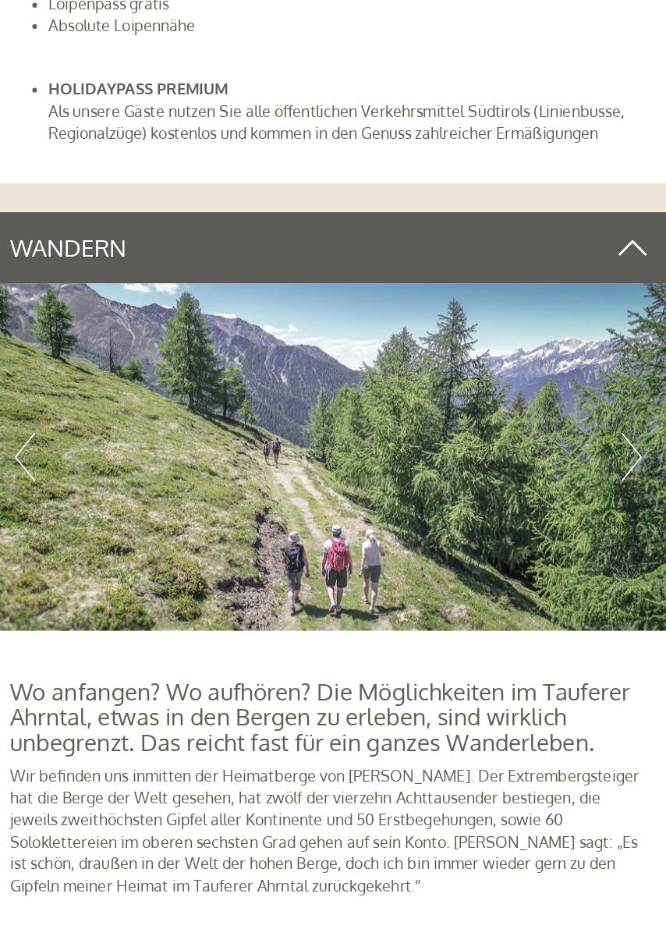
scroll to position [3984, 0]
click at [90, 543] on button "Previous" at bounding box center [88, 562] width 16 height 39
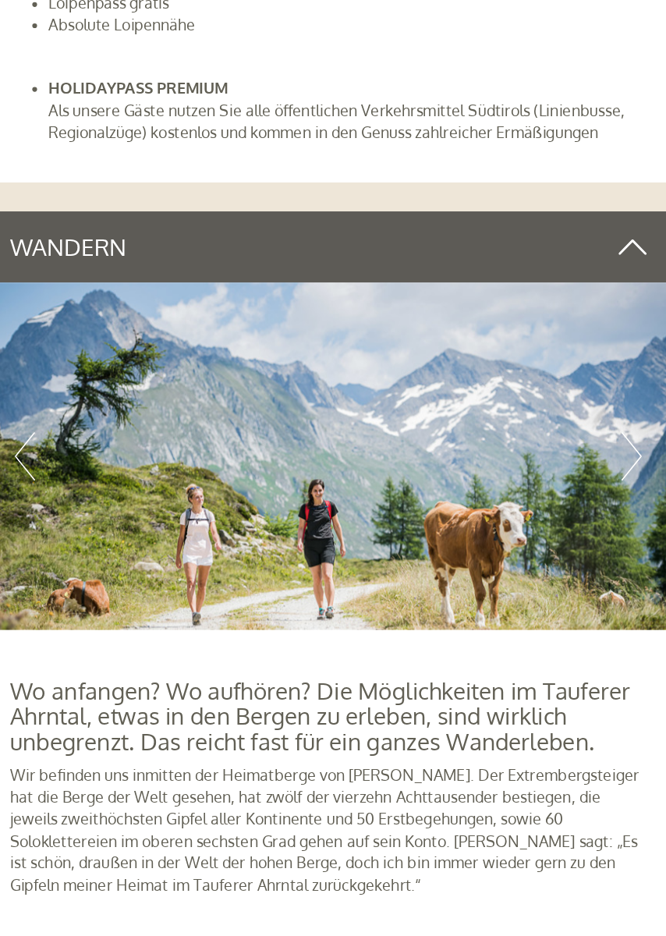
click at [88, 543] on button "Previous" at bounding box center [88, 562] width 16 height 39
click at [84, 543] on button "Previous" at bounding box center [88, 562] width 16 height 39
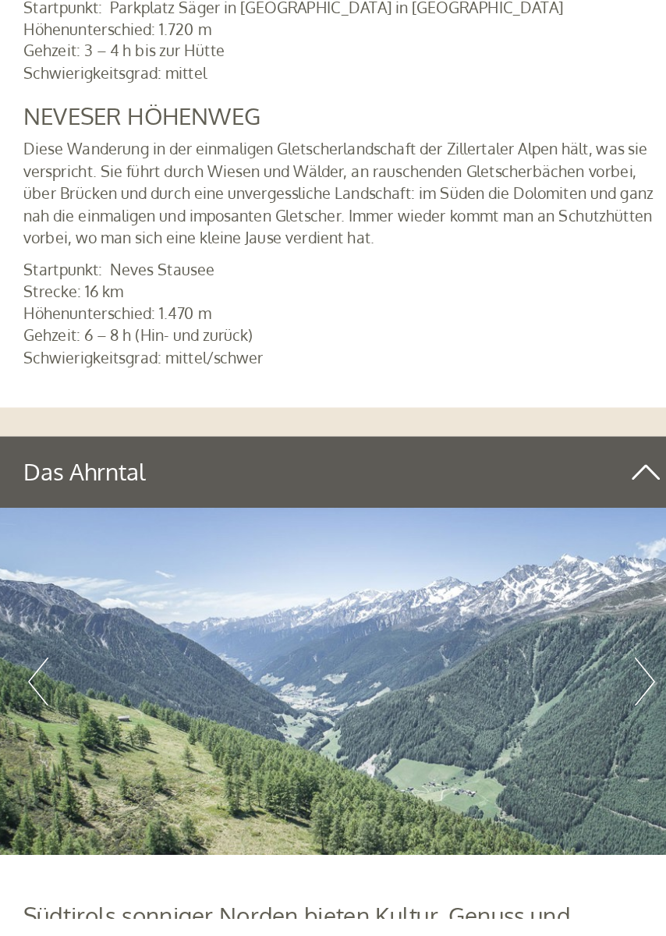
scroll to position [5282, 0]
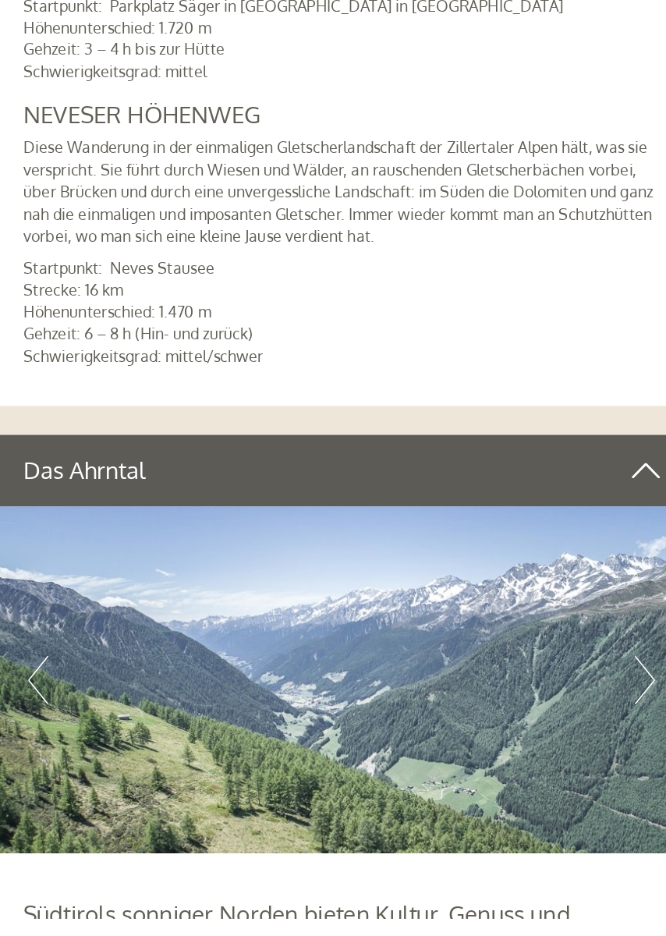
click at [87, 724] on button "Previous" at bounding box center [88, 743] width 16 height 39
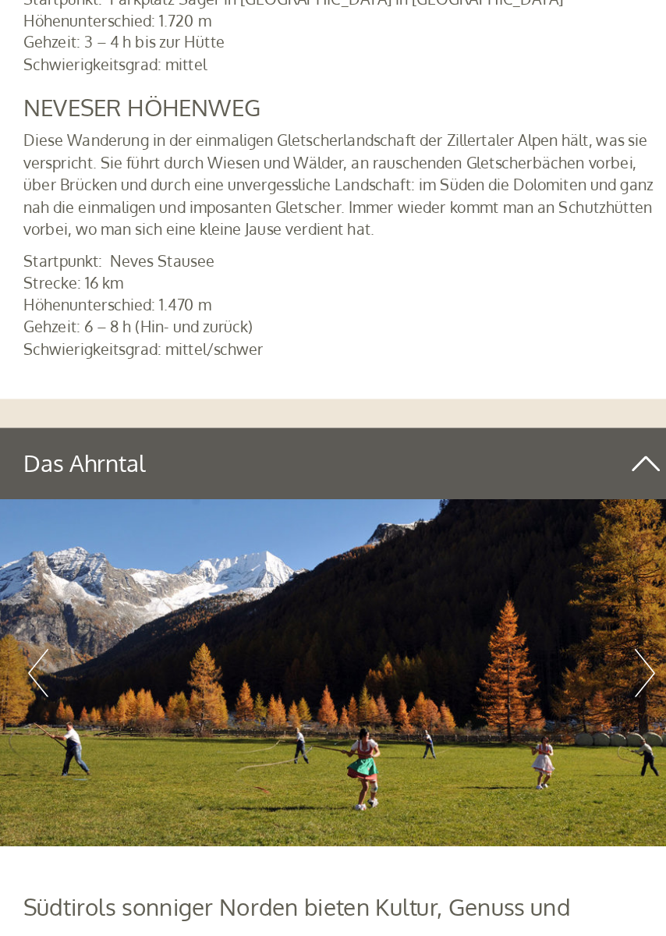
scroll to position [5294, 0]
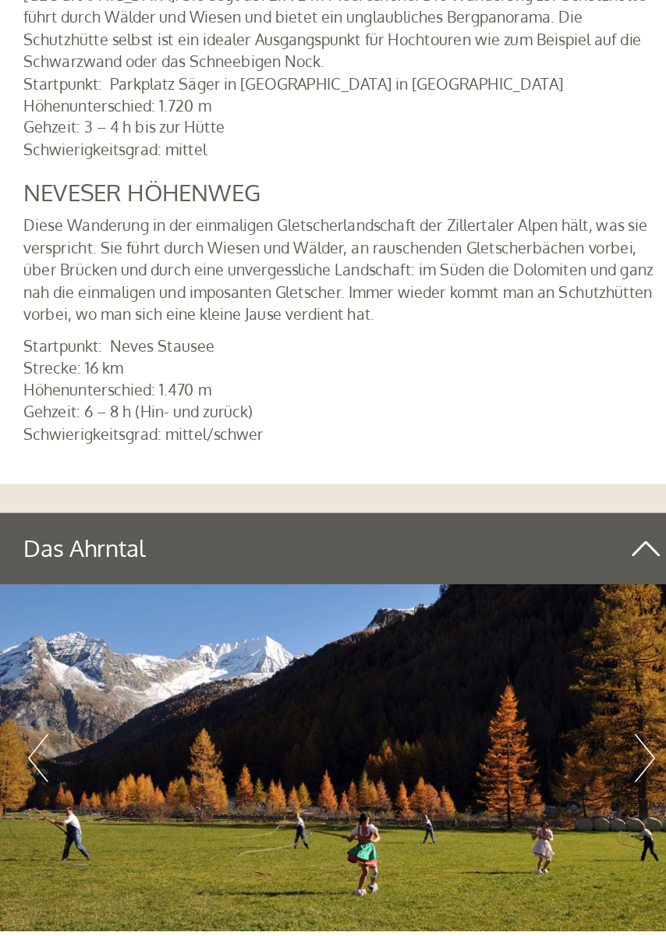
click at [84, 712] on button "Previous" at bounding box center [88, 731] width 16 height 39
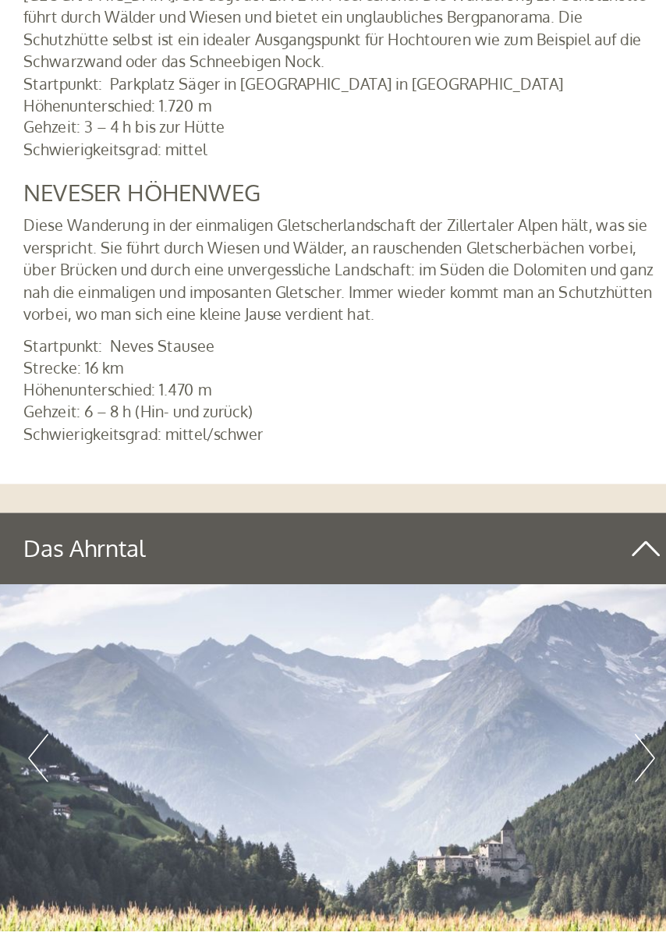
click at [81, 712] on button "Previous" at bounding box center [88, 731] width 16 height 39
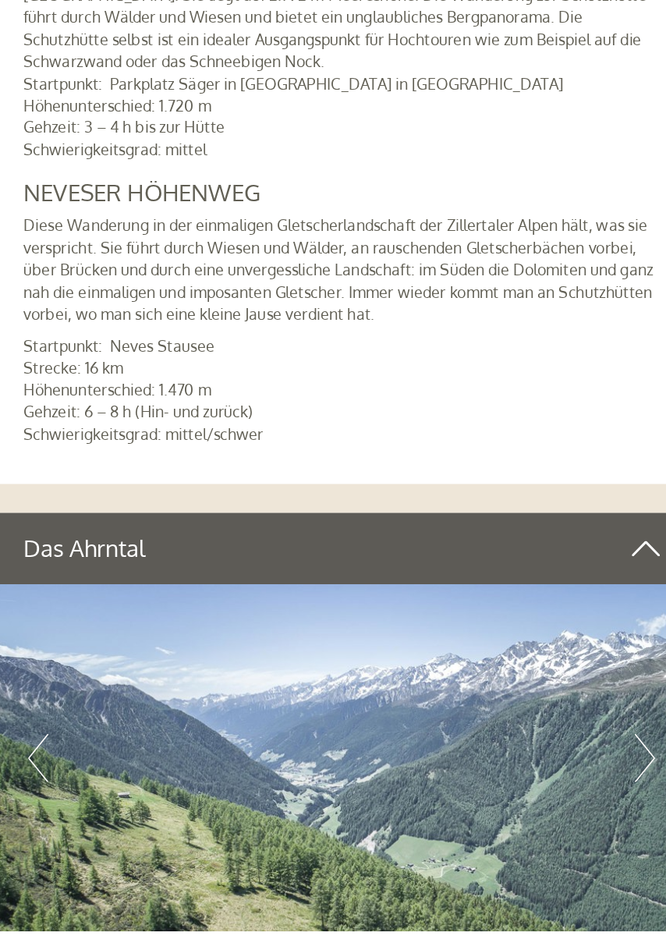
click at [84, 714] on button "Previous" at bounding box center [88, 731] width 16 height 39
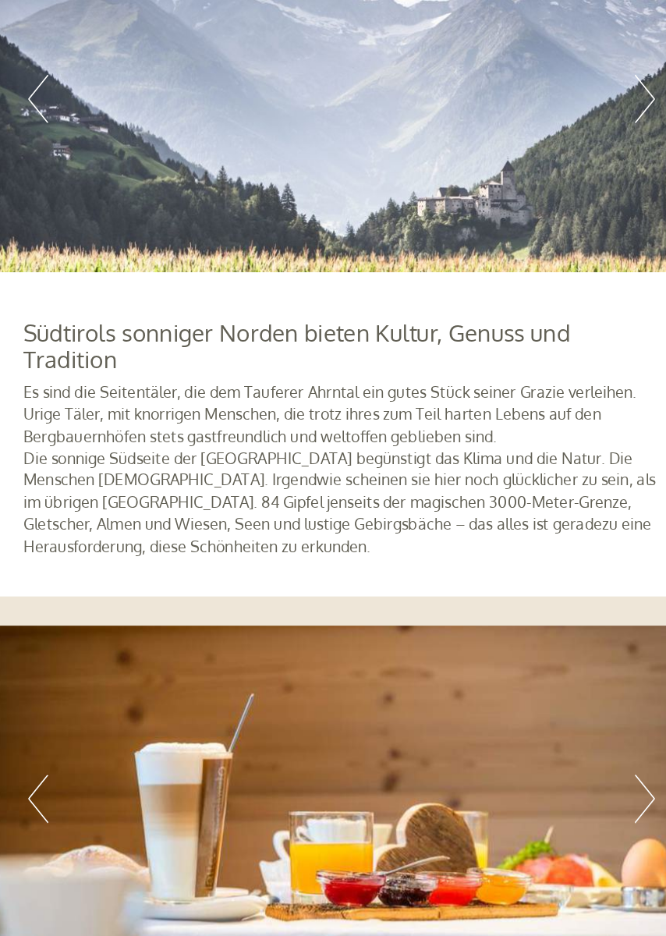
scroll to position [5777, 0]
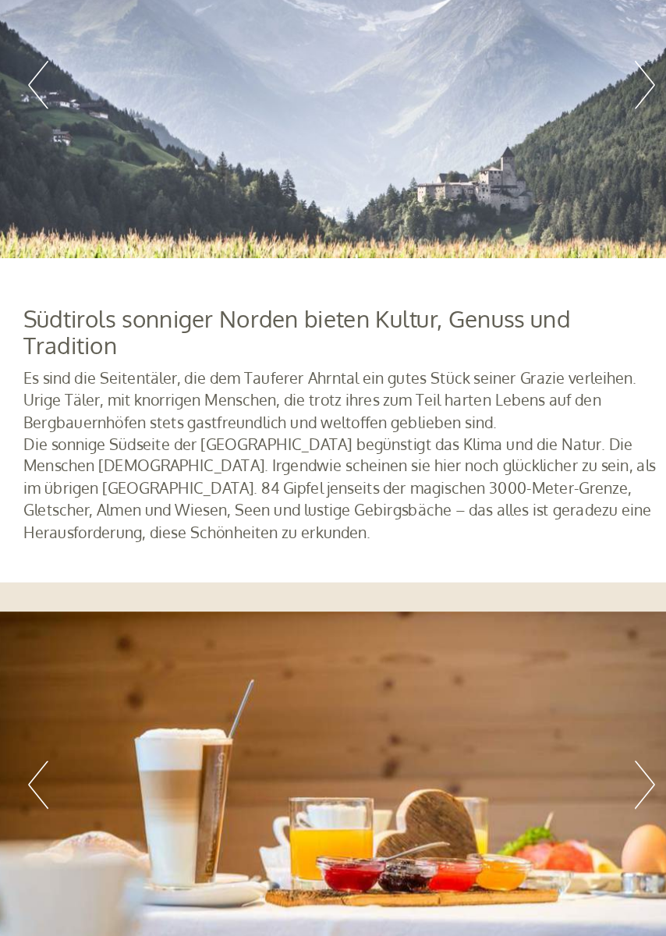
click at [86, 795] on button "Previous" at bounding box center [88, 814] width 16 height 39
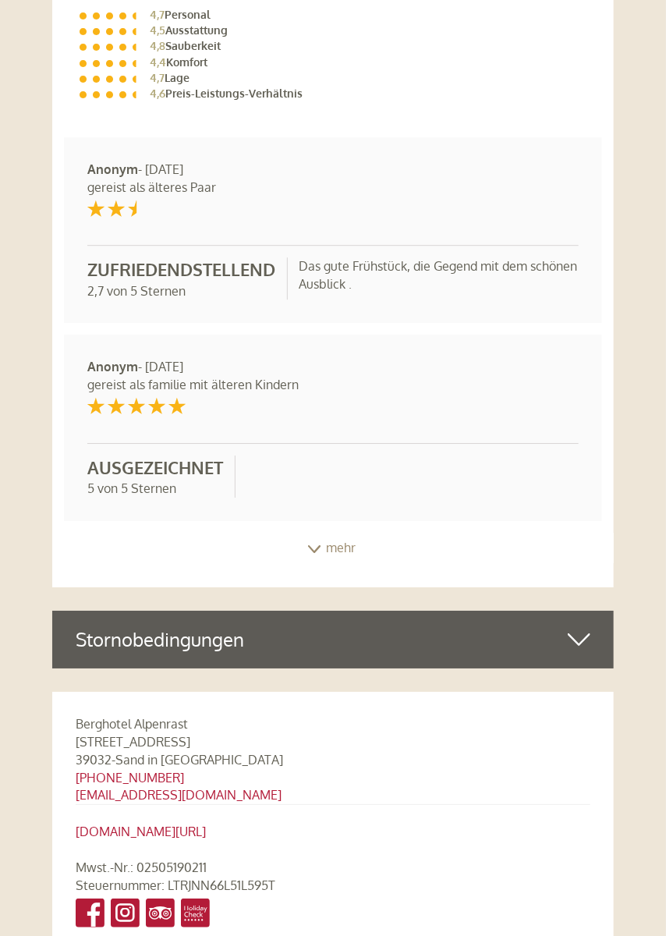
scroll to position [7784, 0]
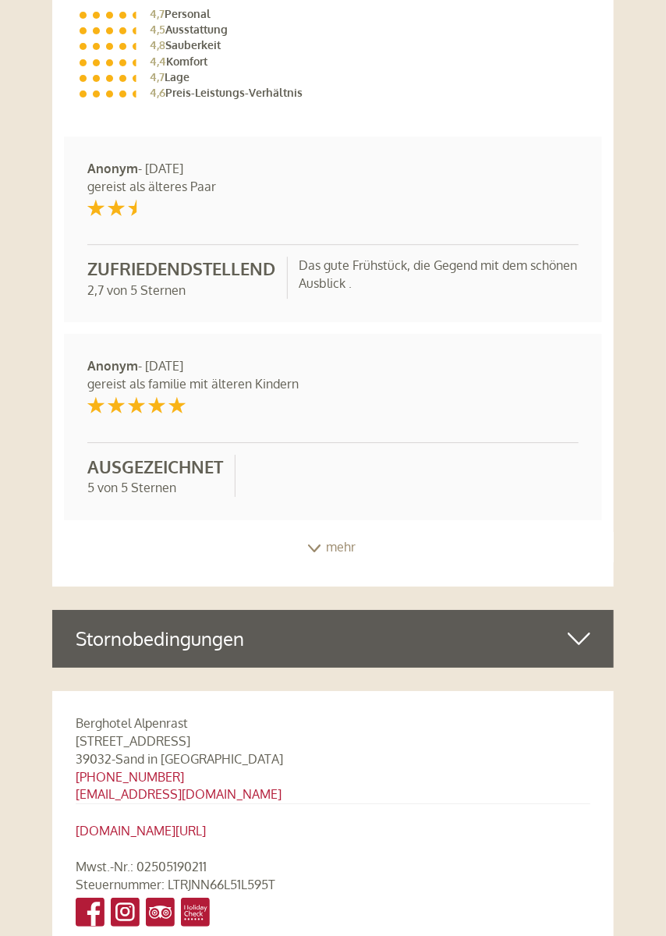
click at [324, 532] on div "mehr" at bounding box center [333, 547] width 562 height 30
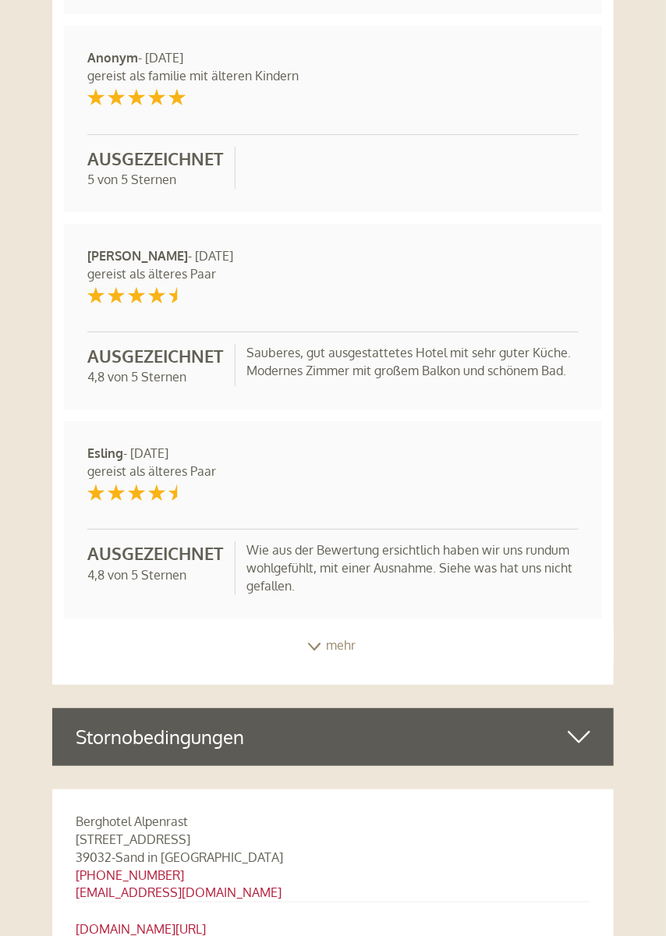
scroll to position [8097, 0]
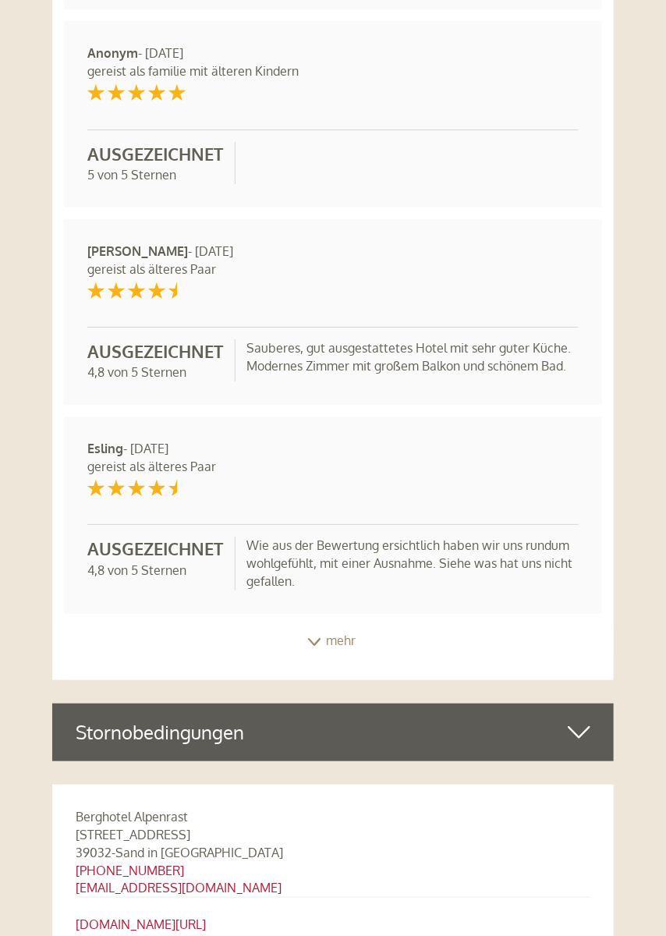
click at [317, 638] on icon at bounding box center [314, 642] width 16 height 8
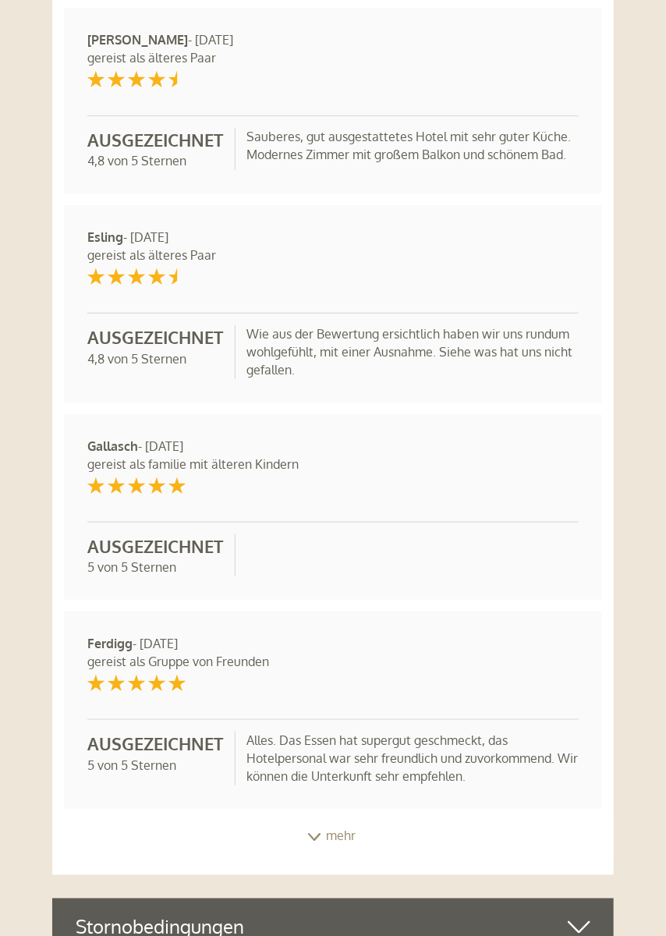
scroll to position [8310, 0]
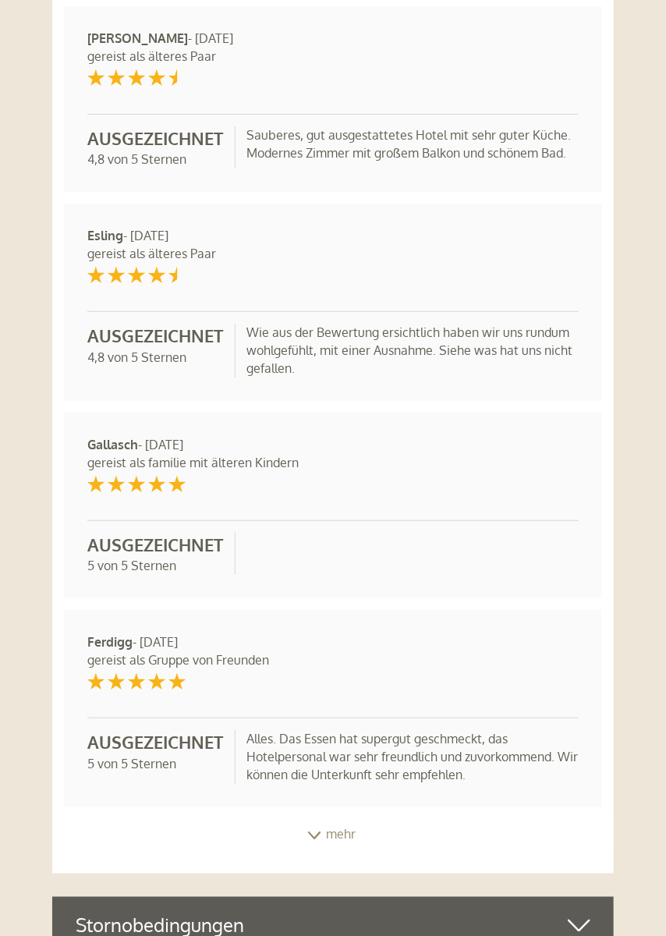
click at [326, 819] on div "mehr" at bounding box center [333, 834] width 562 height 30
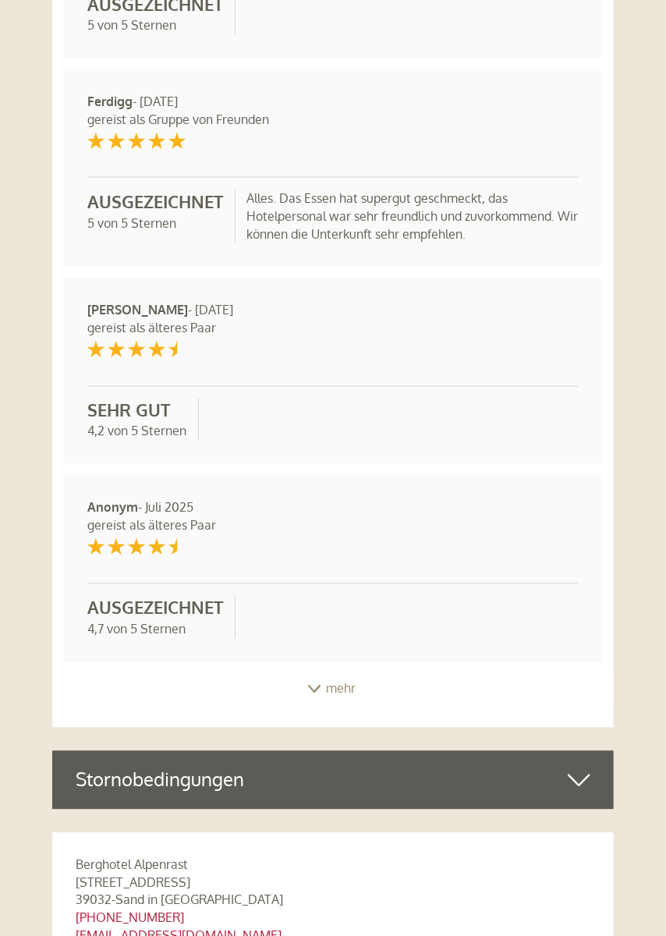
scroll to position [8851, 0]
click at [318, 685] on icon at bounding box center [314, 689] width 16 height 8
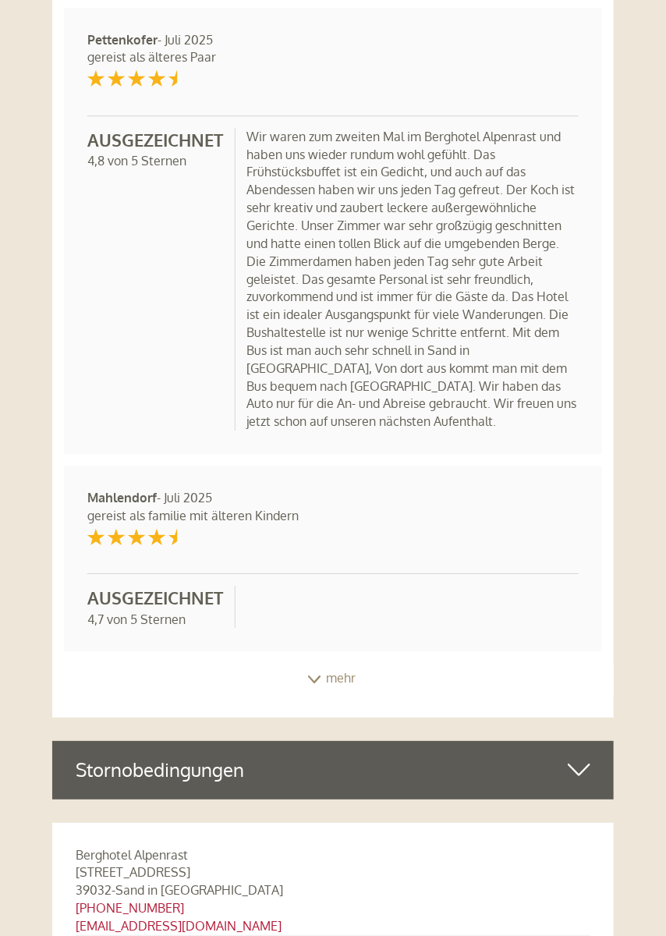
scroll to position [9523, 0]
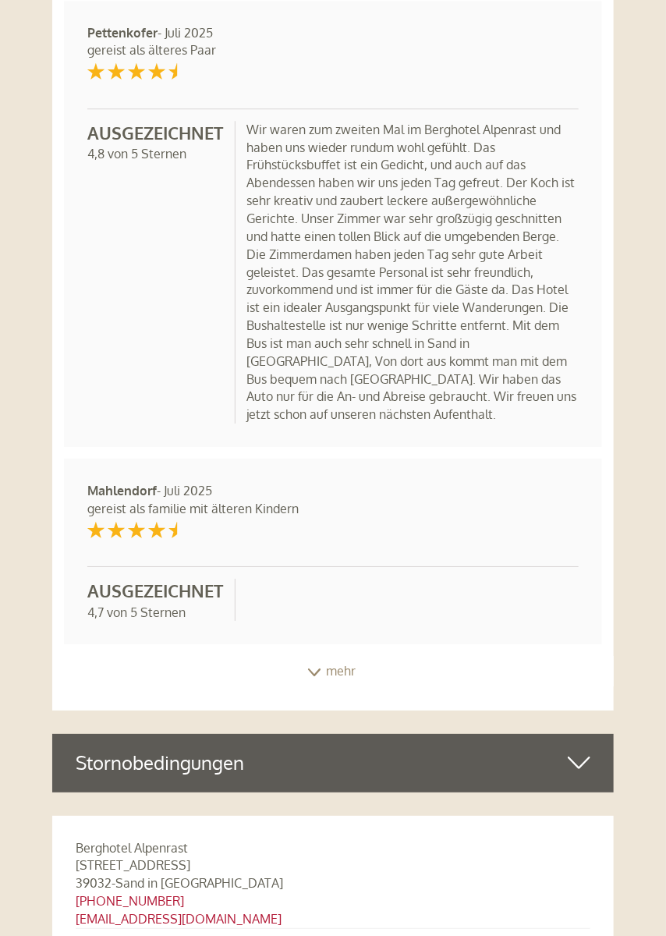
click at [310, 656] on div "mehr" at bounding box center [333, 671] width 562 height 30
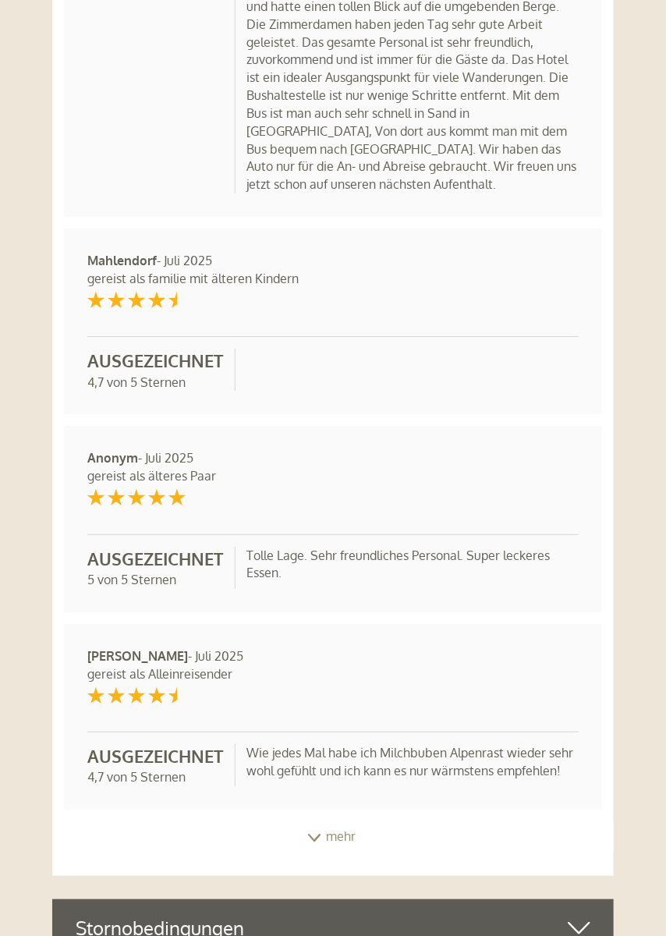
scroll to position [9754, 0]
click at [317, 820] on div "mehr" at bounding box center [333, 835] width 562 height 30
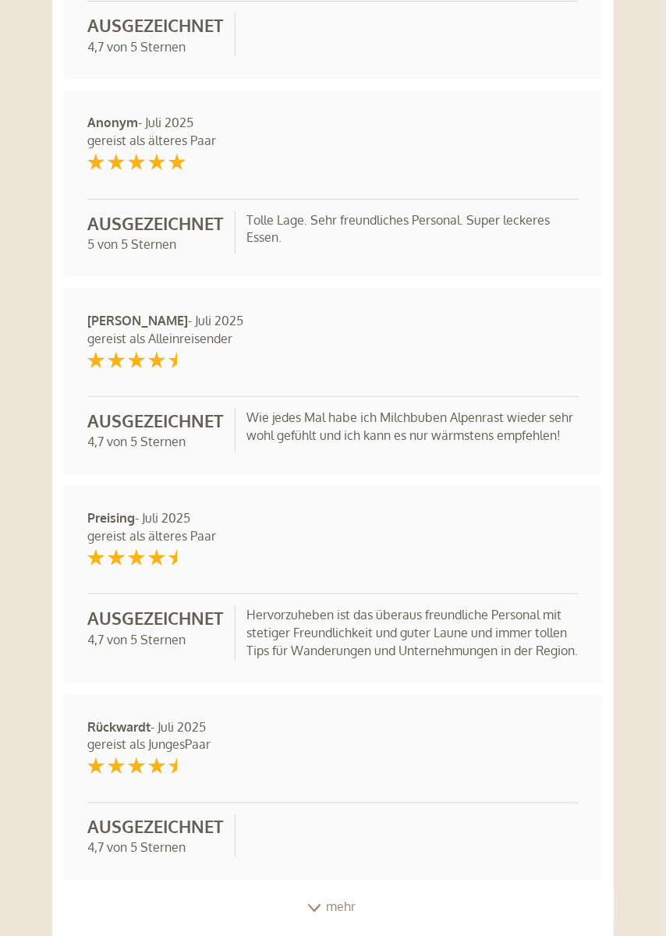
scroll to position [10090, 0]
click at [310, 903] on icon at bounding box center [314, 907] width 16 height 8
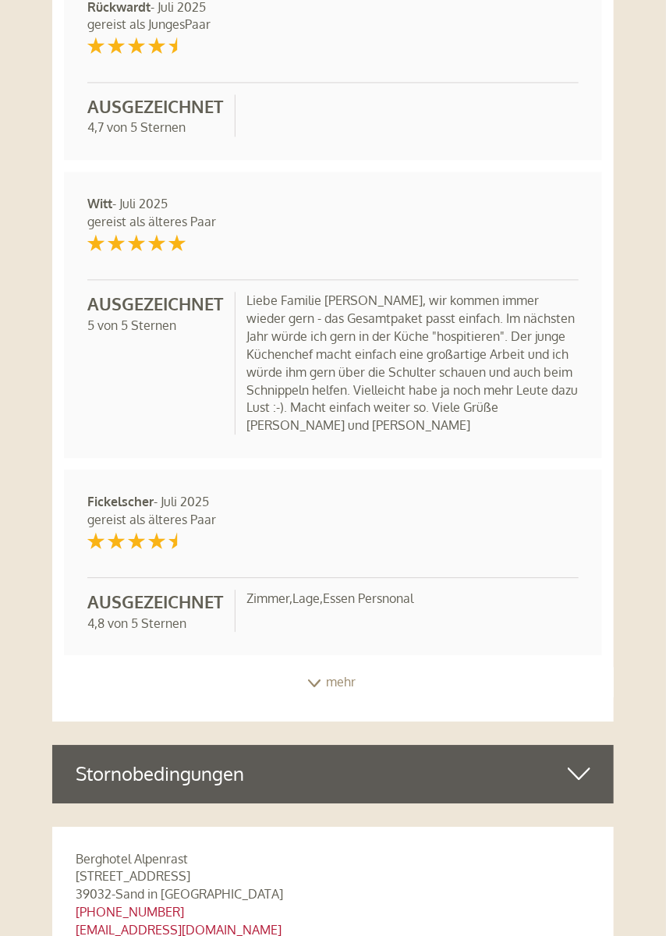
scroll to position [10810, 0]
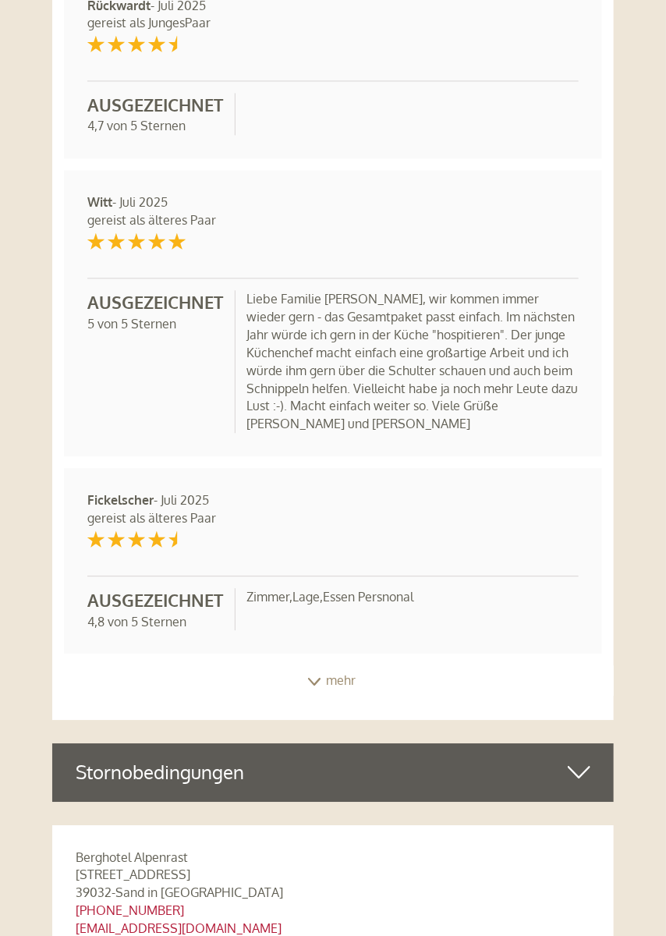
click at [321, 666] on div "mehr" at bounding box center [333, 681] width 562 height 30
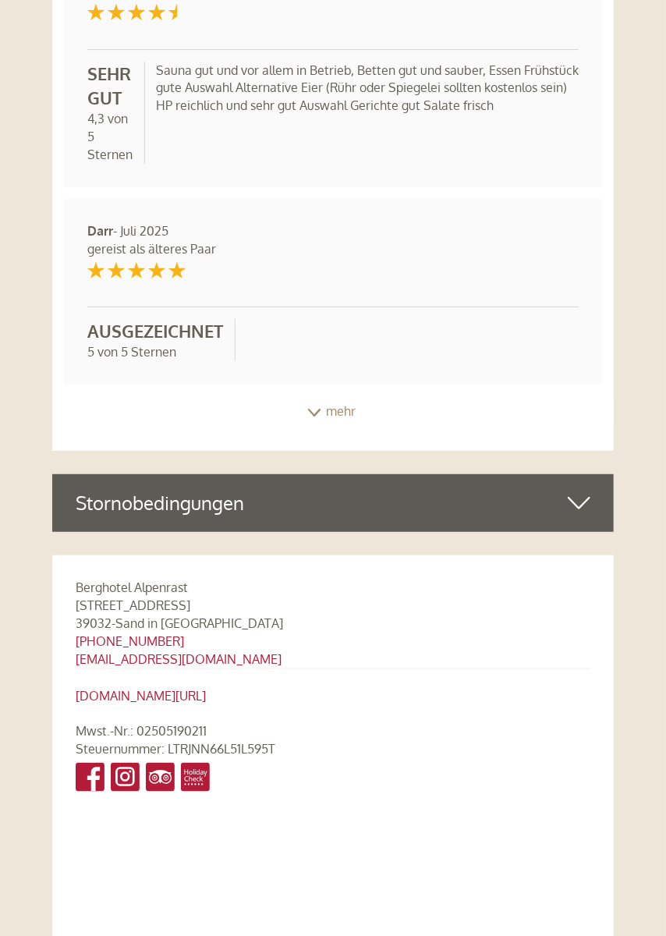
scroll to position [11537, 0]
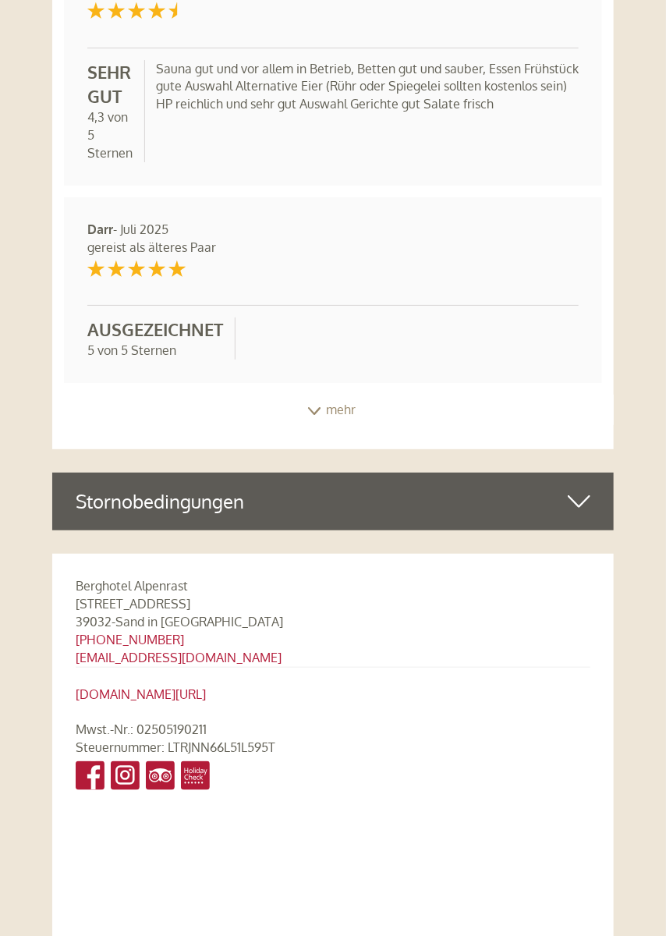
click at [321, 407] on icon at bounding box center [314, 411] width 16 height 8
